Goal: Communication & Community: Answer question/provide support

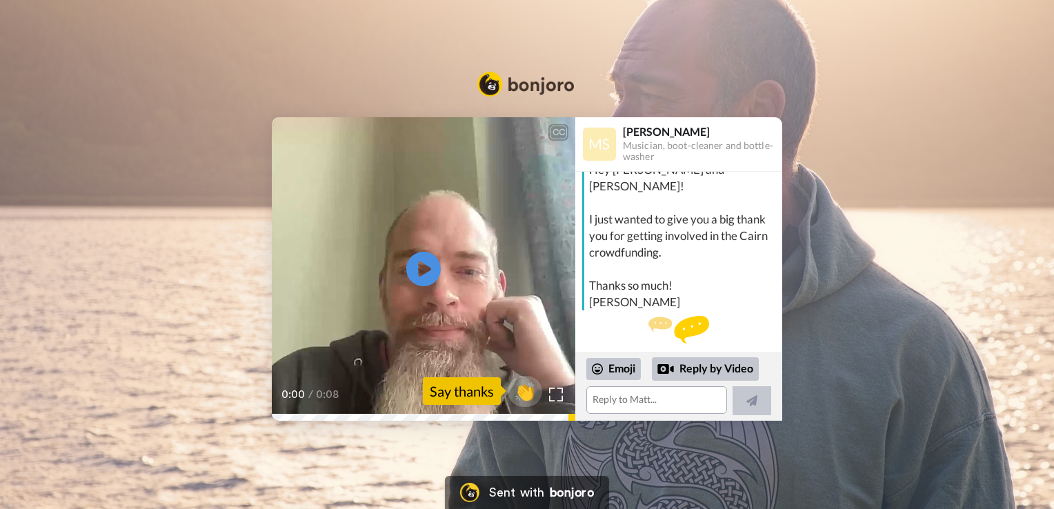
scroll to position [35, 0]
click at [423, 271] on icon "Play/Pause" at bounding box center [424, 270] width 37 height 66
click at [428, 270] on icon "Play/Pause" at bounding box center [424, 270] width 37 height 66
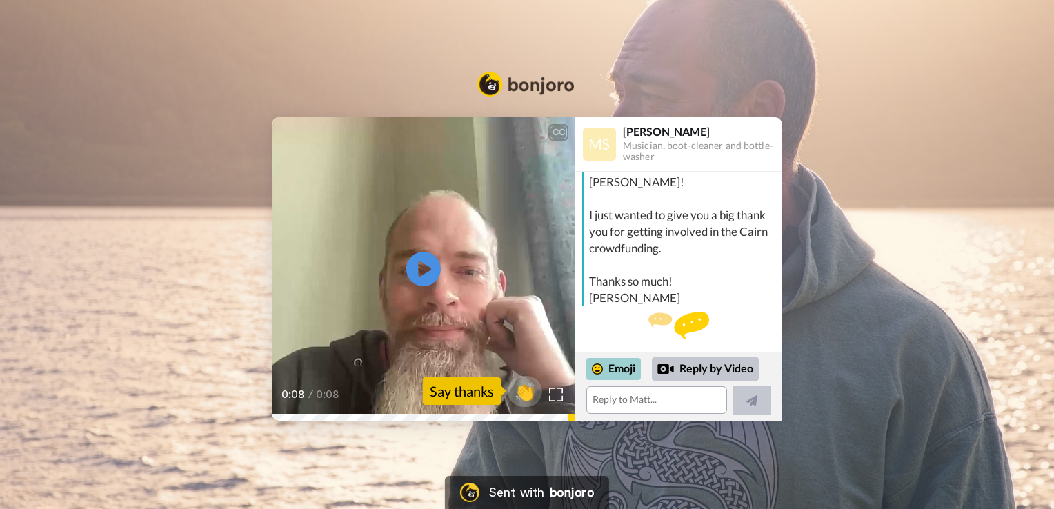
click at [615, 370] on div "Emoji" at bounding box center [613, 369] width 55 height 22
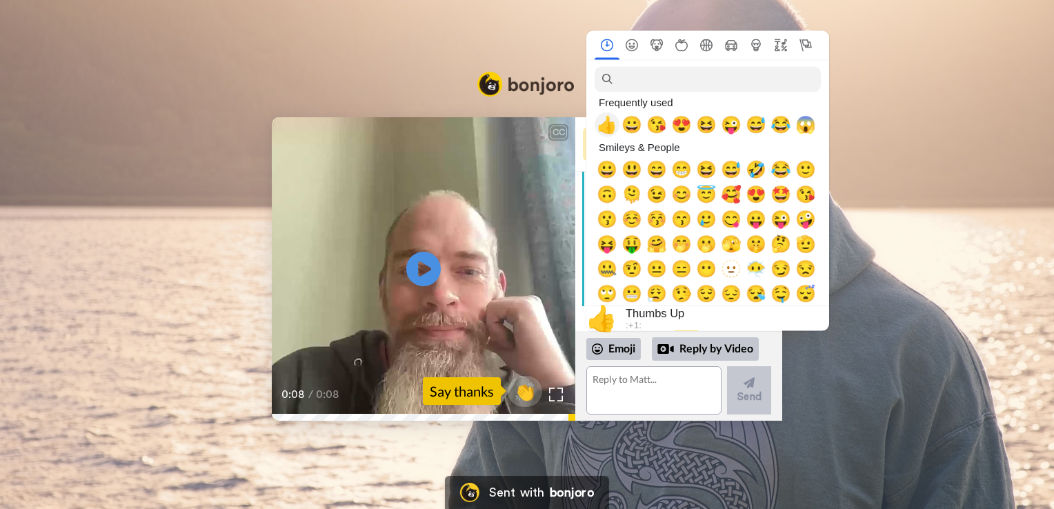
click at [607, 132] on span "👍" at bounding box center [607, 124] width 21 height 19
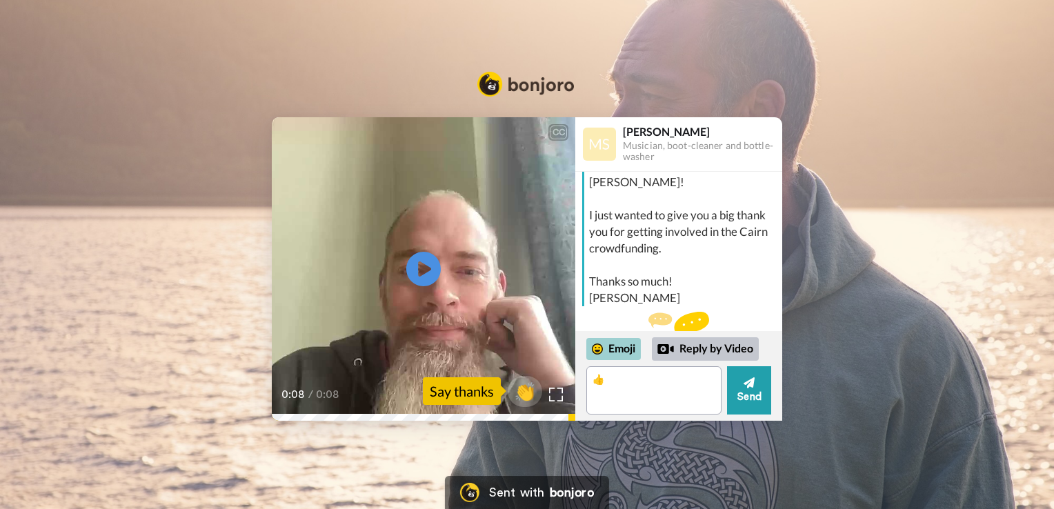
click at [612, 349] on div "Emoji" at bounding box center [613, 349] width 55 height 22
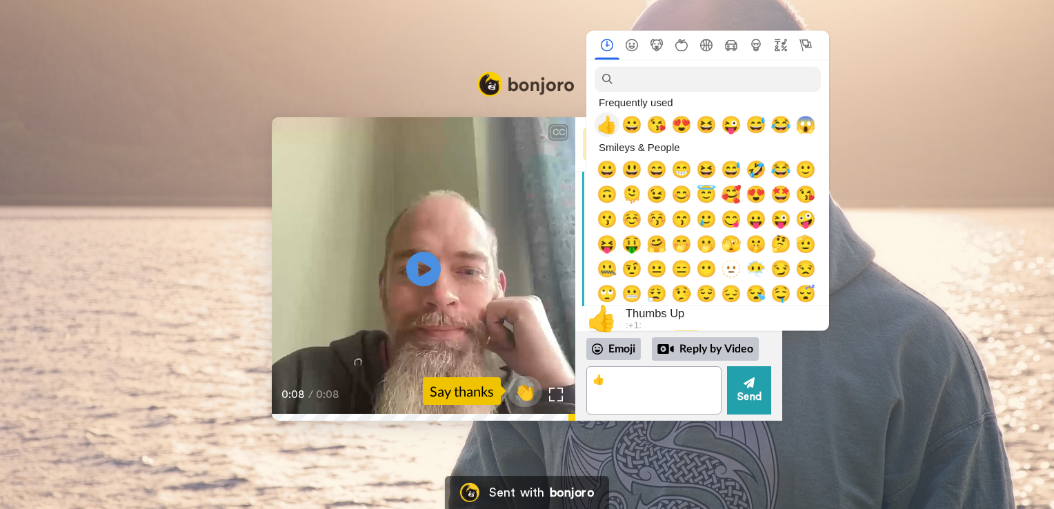
click at [614, 131] on span "👍" at bounding box center [607, 124] width 21 height 19
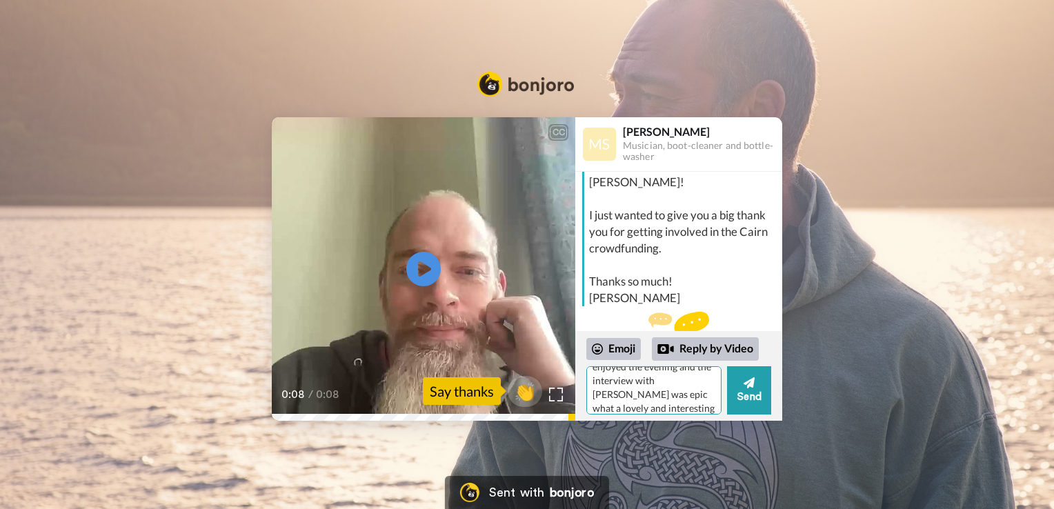
scroll to position [54, 0]
click at [640, 406] on textarea "👍👍[PERSON_NAME] you are very welcome really enjoyed the evening and the intervi…" at bounding box center [653, 390] width 135 height 48
click at [663, 408] on textarea "👍👍[PERSON_NAME] you are very welcome really enjoyed the evening and the intervi…" at bounding box center [653, 390] width 135 height 48
click at [697, 407] on textarea "👍👍[PERSON_NAME] you are very welcome really enjoyed the evening and the intervi…" at bounding box center [653, 390] width 135 height 48
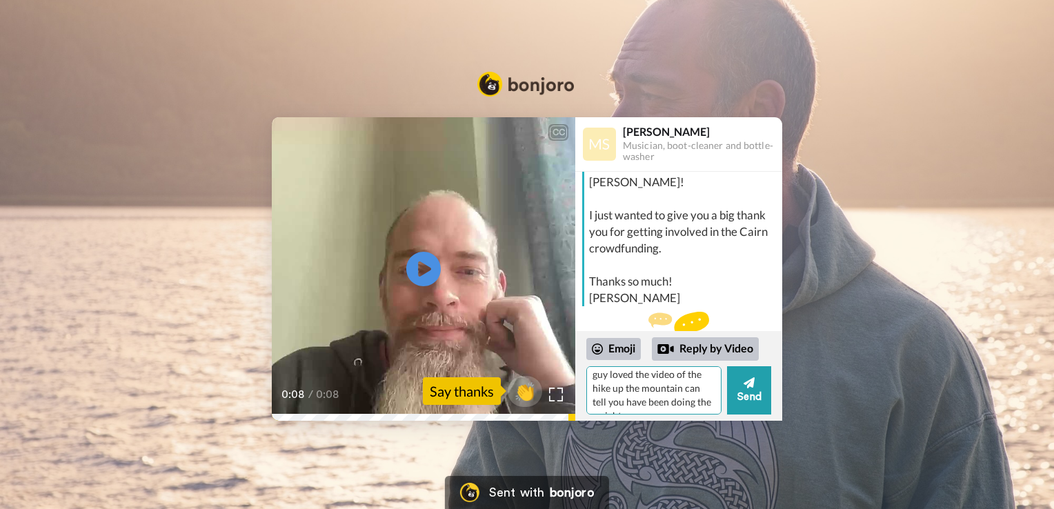
click at [622, 404] on textarea "👍👍[PERSON_NAME] you are very welcome really enjoyed the evening and the intervi…" at bounding box center [653, 390] width 135 height 48
click at [678, 385] on textarea "👍👍[PERSON_NAME] you are very welcome really enjoyed the evening and the intervi…" at bounding box center [653, 390] width 135 height 48
click at [640, 402] on textarea "👍👍[PERSON_NAME] you are very welcome really enjoyed the evening and the intervi…" at bounding box center [653, 390] width 135 height 48
type textarea "👍👍[PERSON_NAME] you are very welcome really enjoyed the evening and the intervi…"
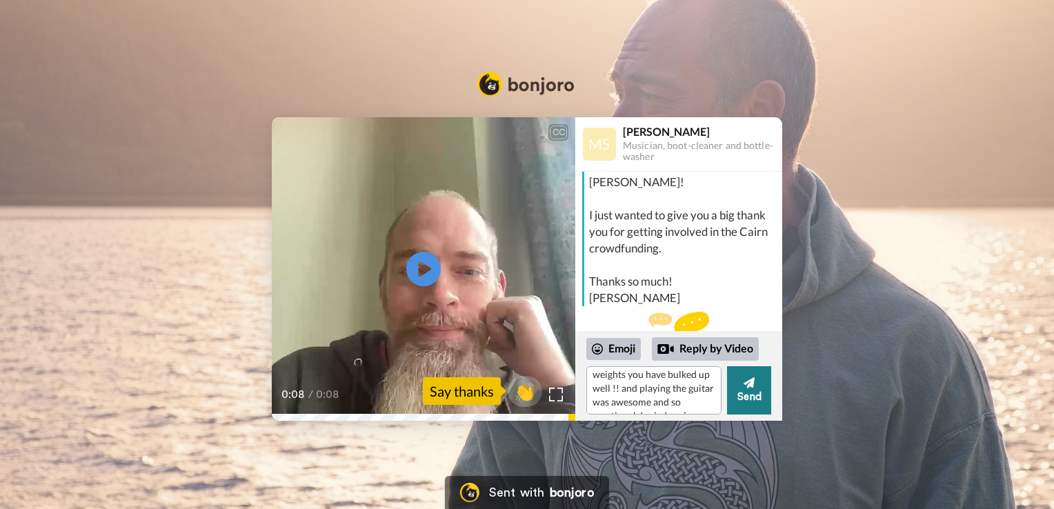
click at [748, 386] on icon at bounding box center [749, 382] width 11 height 11
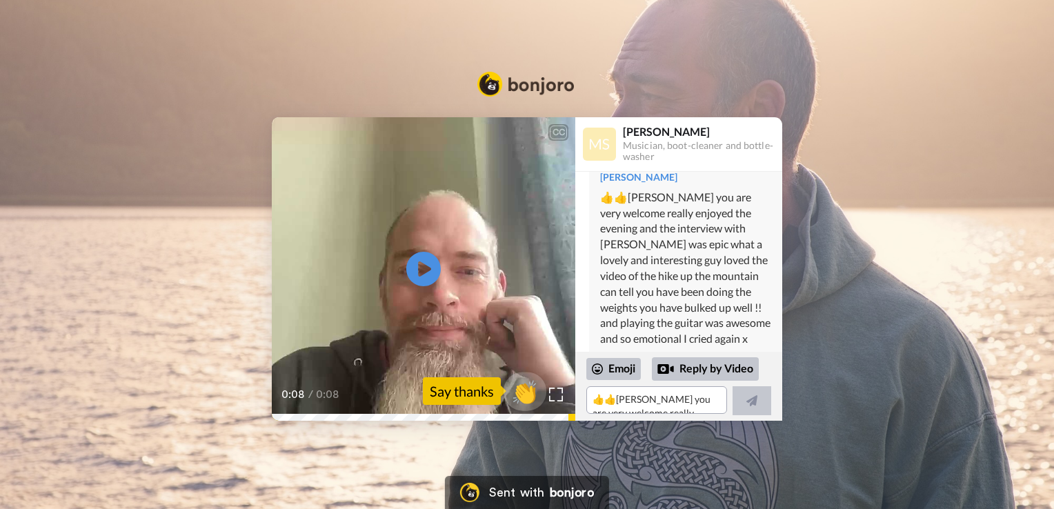
scroll to position [188, 0]
click at [515, 393] on span "👏" at bounding box center [525, 391] width 43 height 28
